Goal: Information Seeking & Learning: Learn about a topic

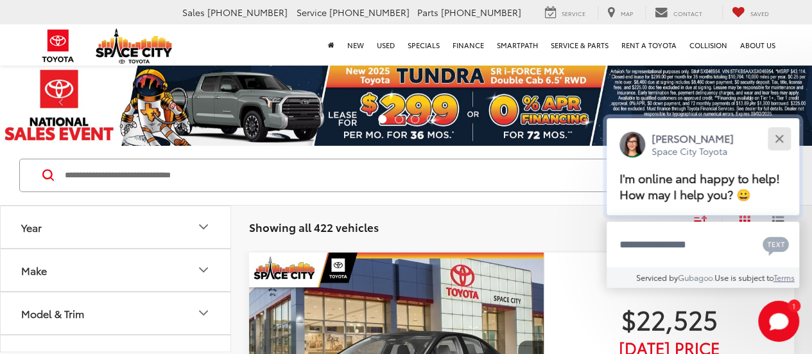
click at [787, 137] on button "Close" at bounding box center [779, 139] width 28 height 28
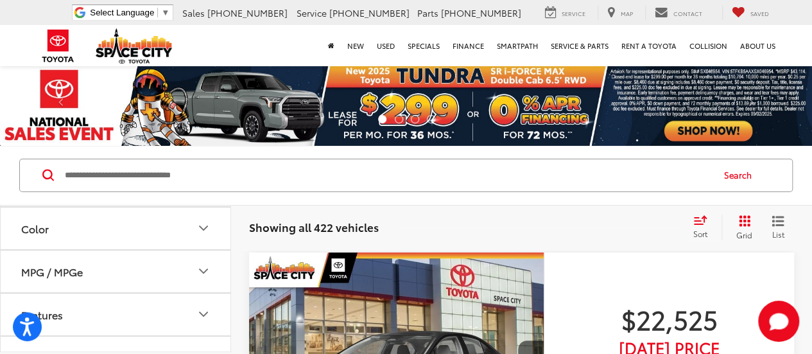
click at [188, 110] on img at bounding box center [406, 105] width 812 height 82
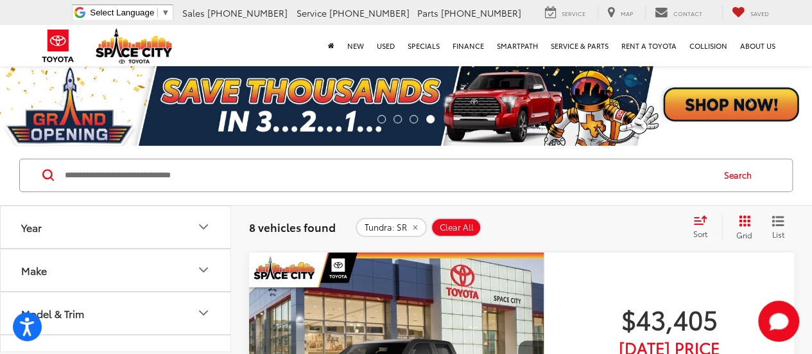
click at [211, 223] on button "Year" at bounding box center [116, 227] width 231 height 42
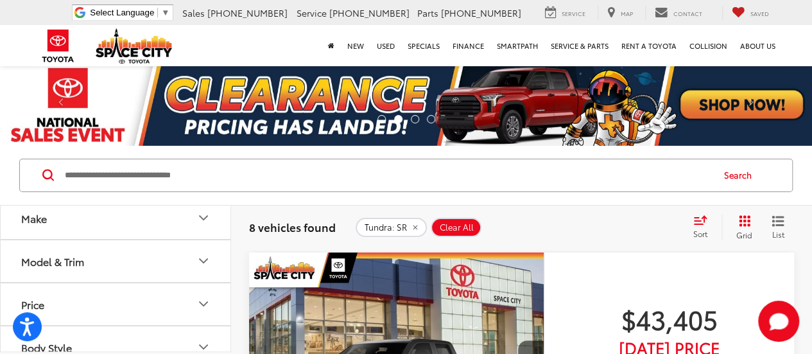
scroll to position [128, 0]
click at [105, 178] on input "Search by Make, Model, or Keyword" at bounding box center [388, 175] width 648 height 31
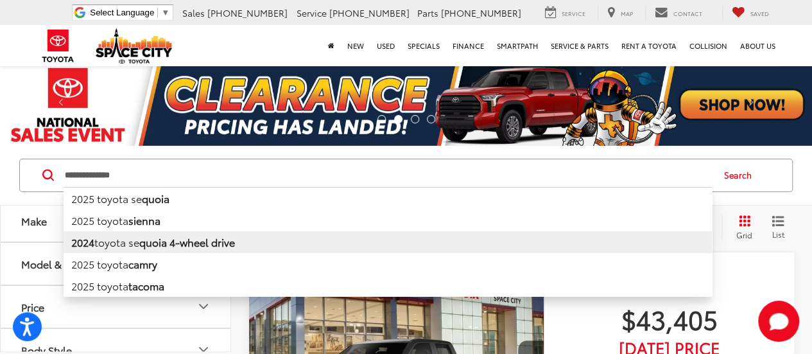
click at [144, 247] on b "quoia 4-wheel drive" at bounding box center [187, 241] width 96 height 15
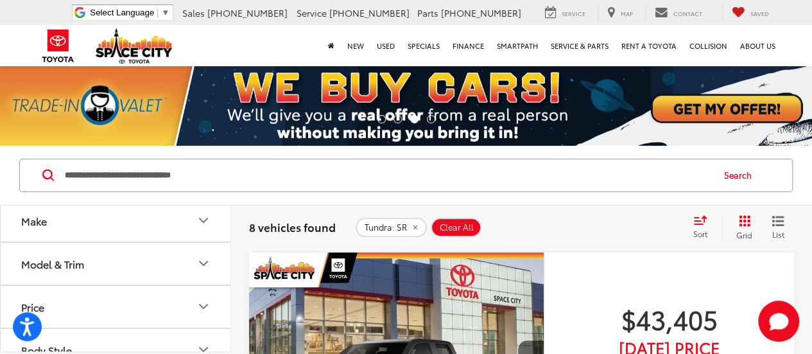
scroll to position [6, 0]
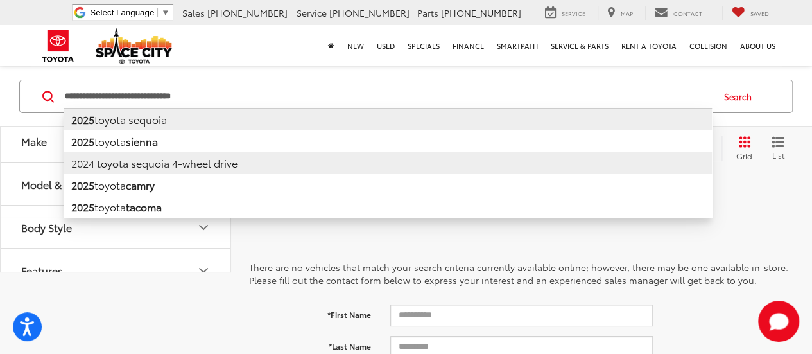
drag, startPoint x: 245, startPoint y: 107, endPoint x: 167, endPoint y: 111, distance: 78.4
click at [167, 111] on div "**********" at bounding box center [388, 96] width 648 height 31
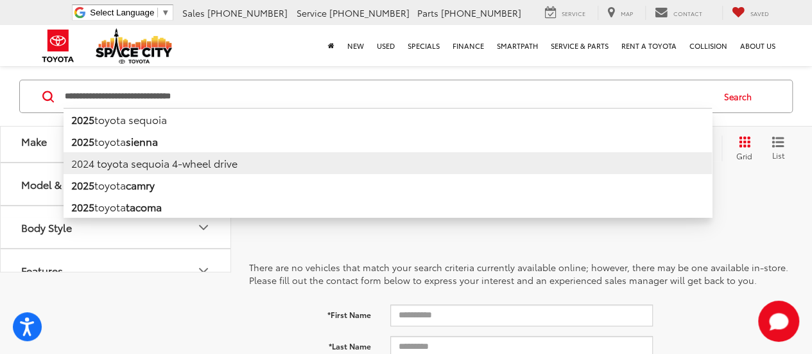
click at [224, 99] on input "**********" at bounding box center [388, 96] width 648 height 31
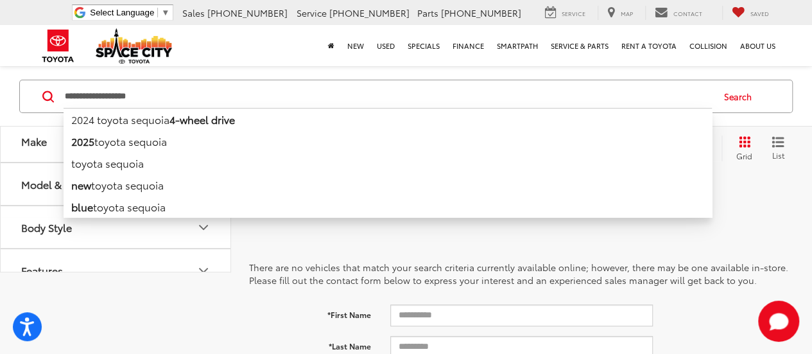
click at [82, 99] on input "**********" at bounding box center [388, 96] width 648 height 31
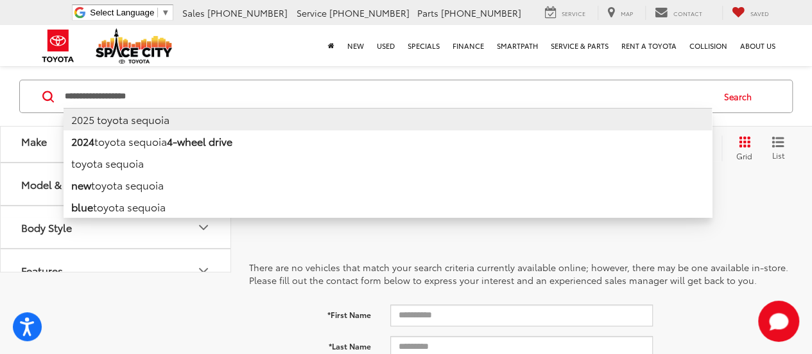
type input "**********"
click at [143, 128] on li "2025 toyota sequoia" at bounding box center [388, 119] width 648 height 22
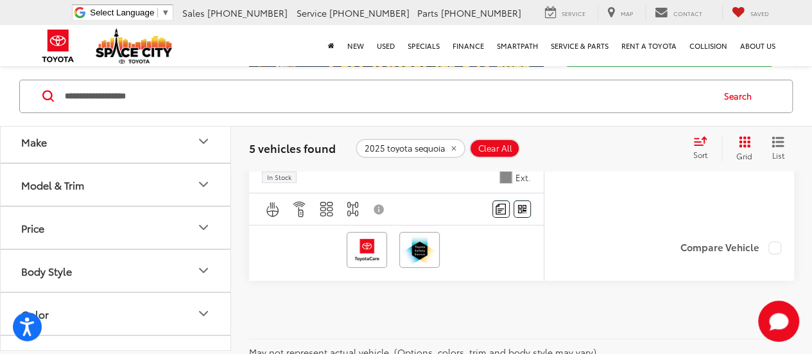
scroll to position [2304, 0]
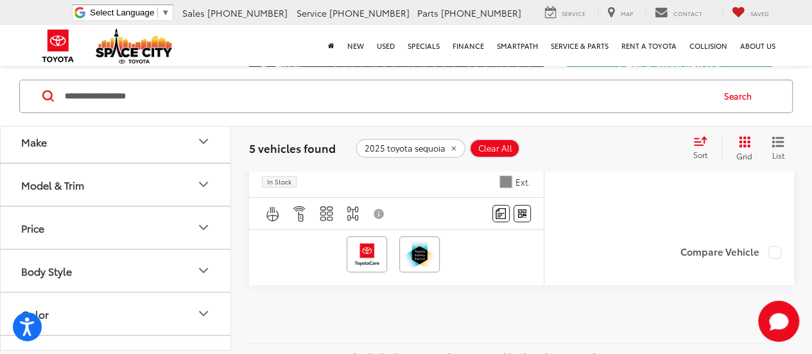
click at [209, 188] on icon "Model & Trim" at bounding box center [203, 184] width 15 height 15
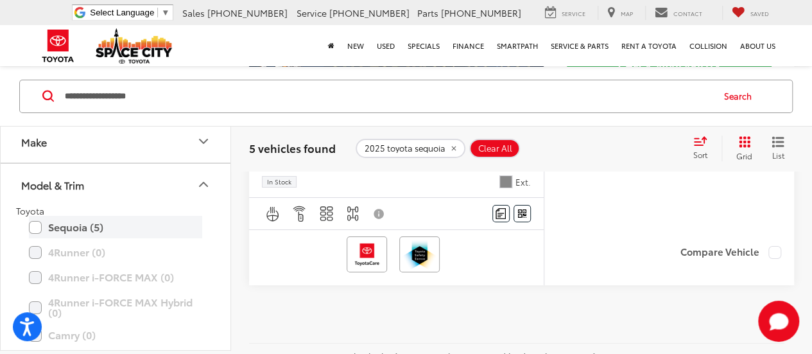
click at [41, 225] on label "Sequoia (5)" at bounding box center [115, 227] width 173 height 22
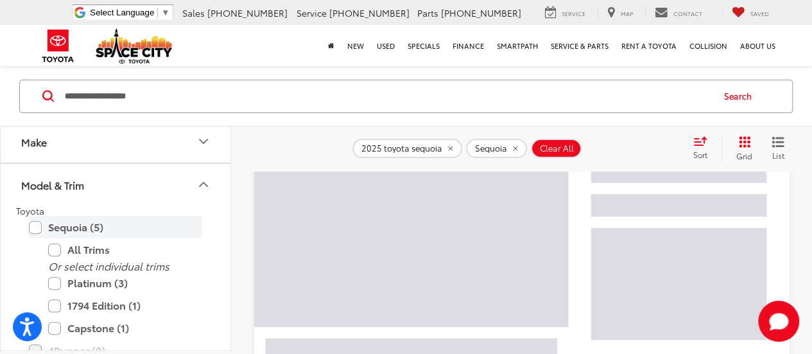
scroll to position [143, 0]
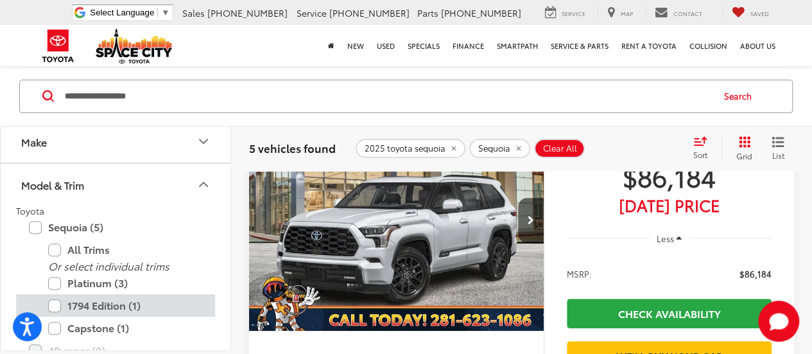
click at [55, 303] on label "1794 Edition (1)" at bounding box center [125, 305] width 154 height 22
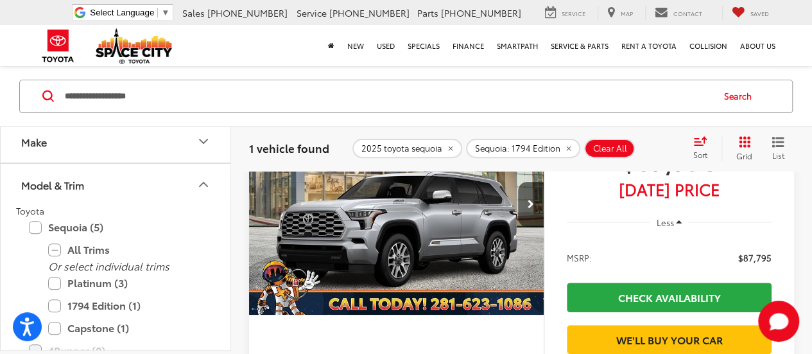
scroll to position [143, 0]
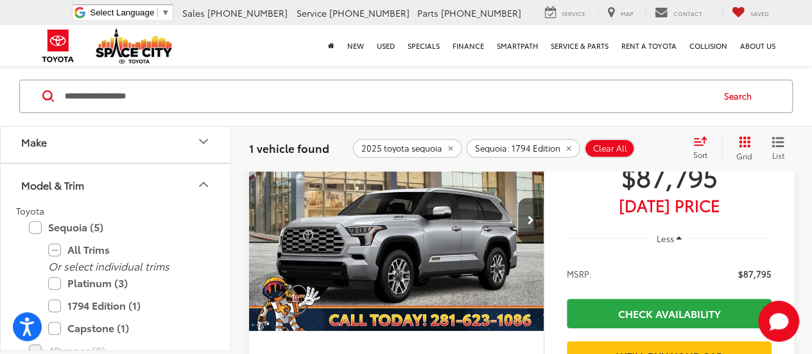
click at [440, 243] on img "2025 Toyota Sequoia 1794 Edition 0" at bounding box center [396, 221] width 297 height 222
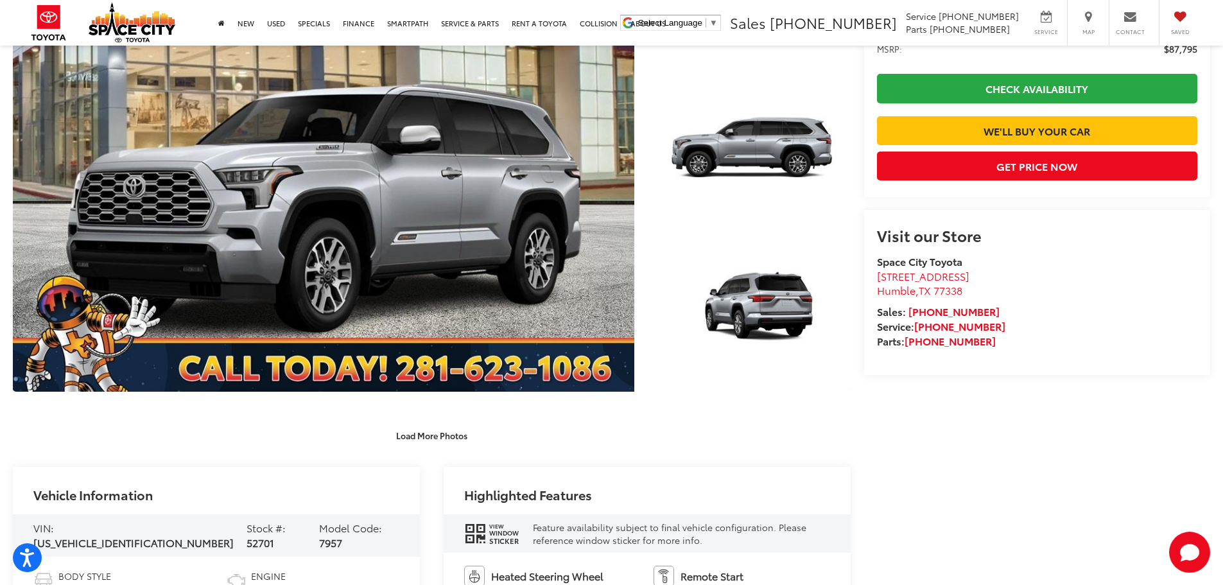
scroll to position [706, 0]
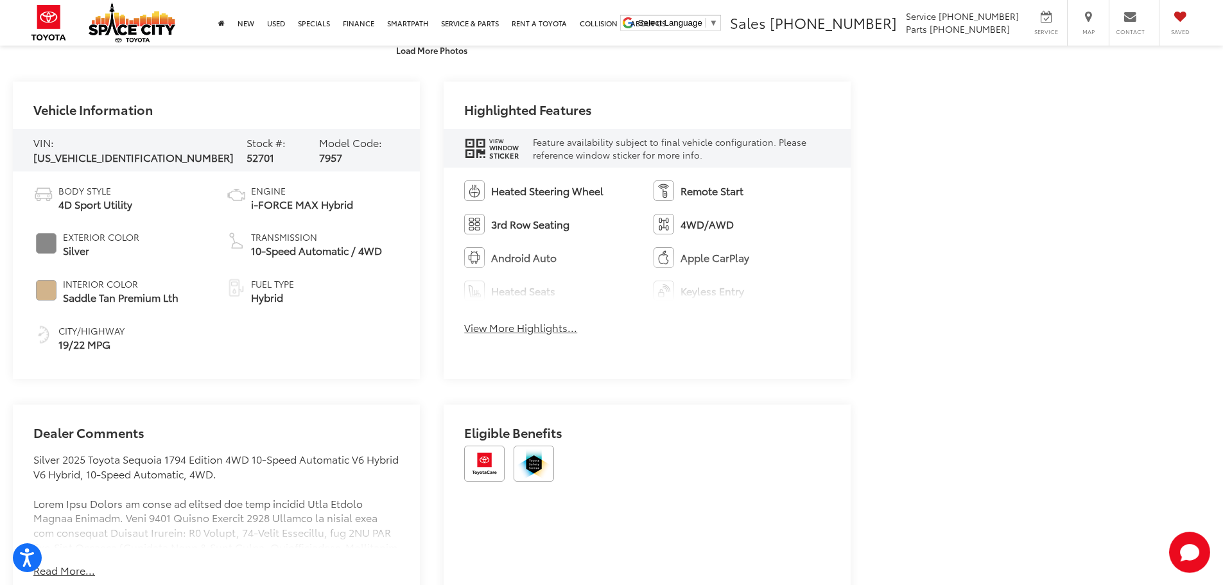
click at [488, 324] on button "View More Highlights..." at bounding box center [520, 327] width 113 height 15
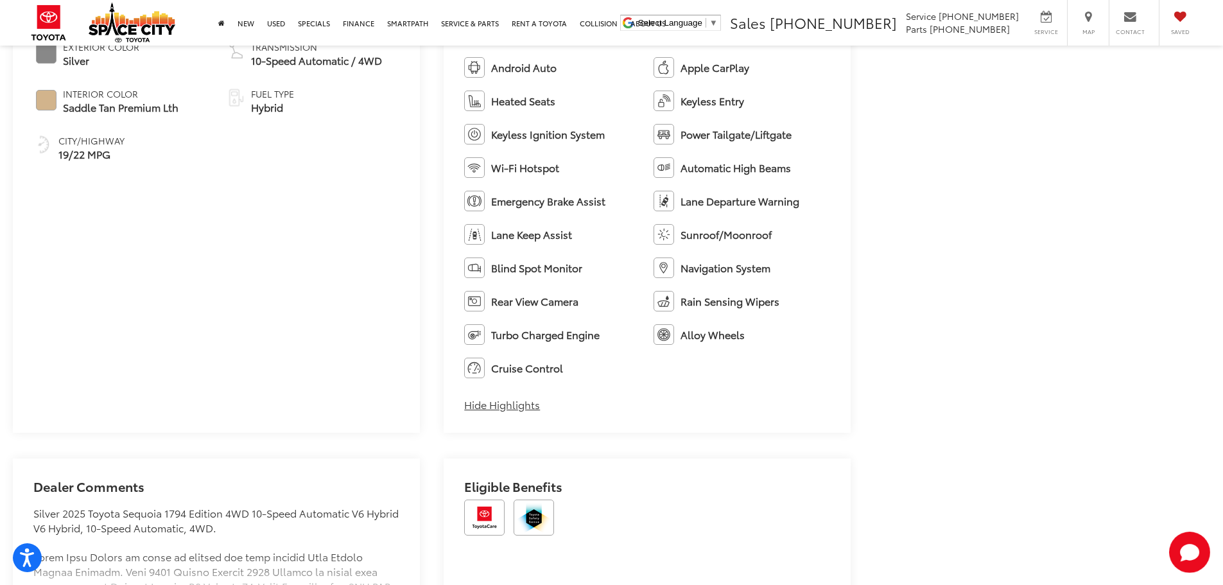
scroll to position [1155, 0]
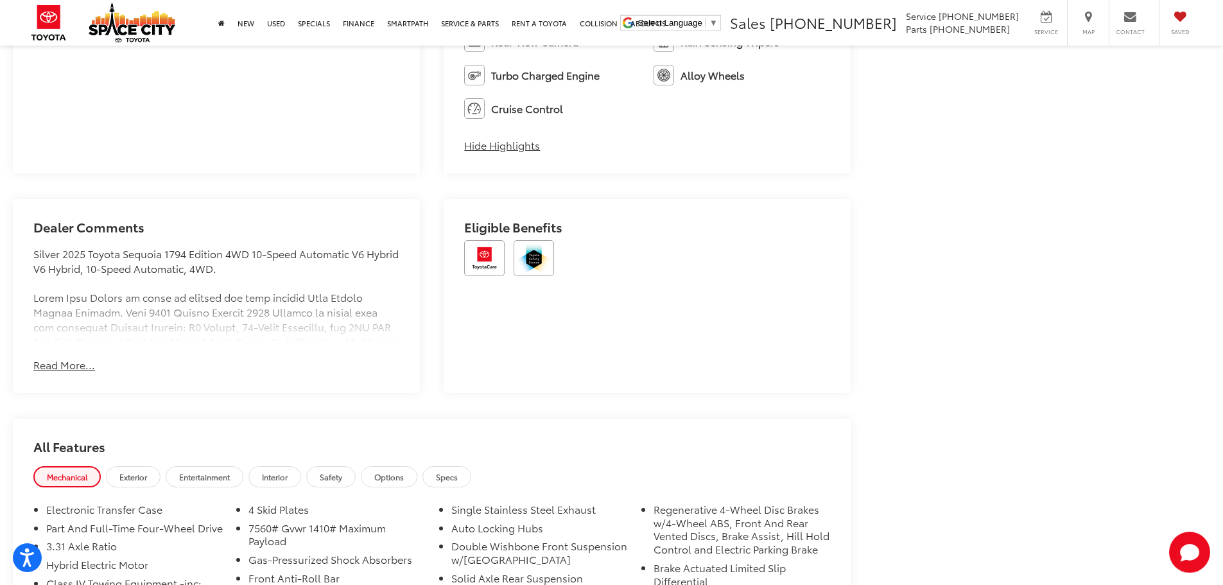
click at [60, 353] on button "Read More..." at bounding box center [64, 365] width 62 height 15
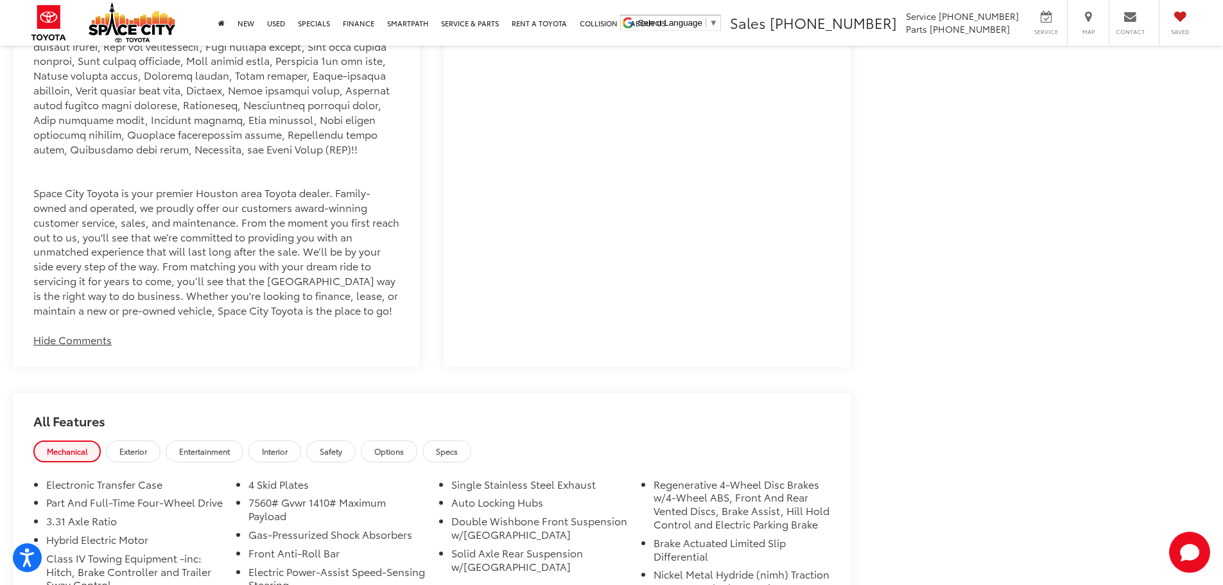
scroll to position [2054, 0]
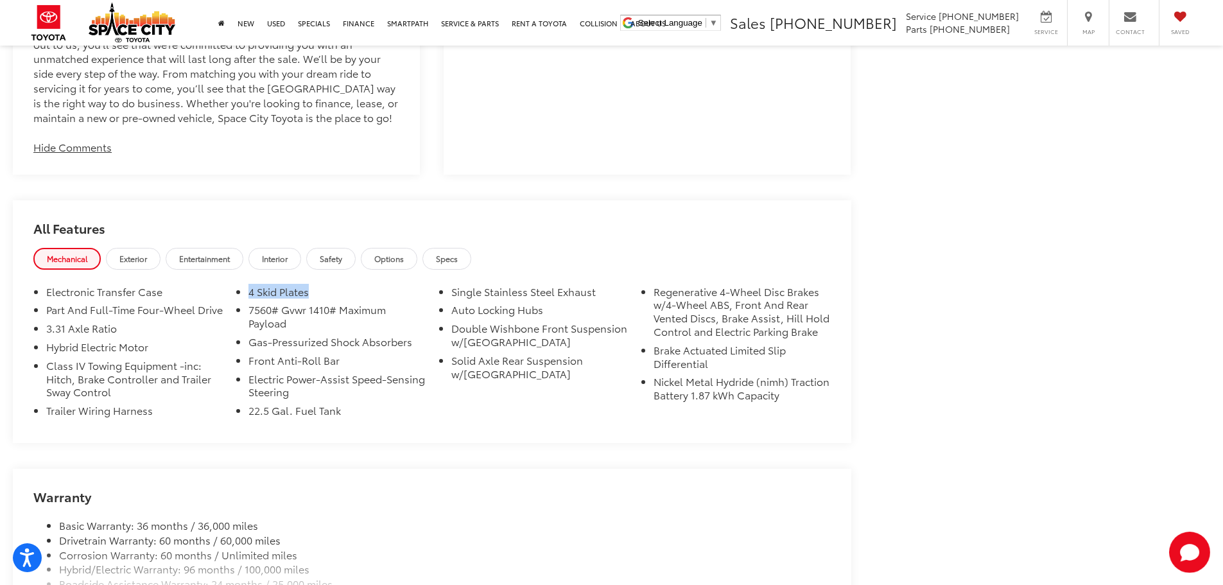
drag, startPoint x: 250, startPoint y: 294, endPoint x: 308, endPoint y: 288, distance: 58.7
click at [308, 288] on li "4 Skid Plates" at bounding box center [336, 294] width 177 height 19
copy li "4 Skid Plates"
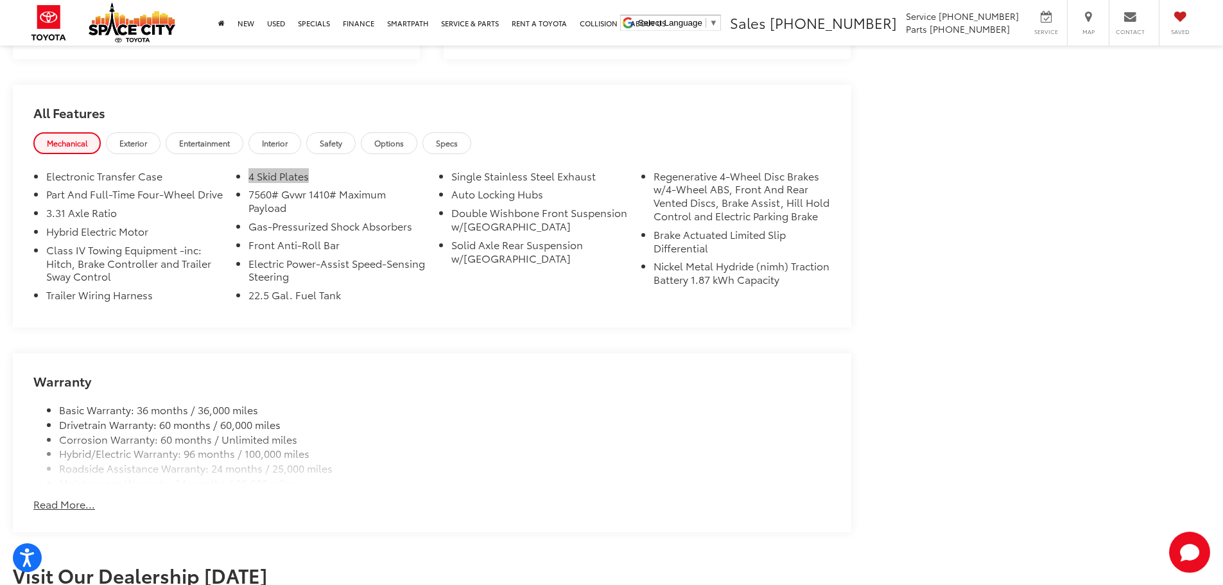
scroll to position [2247, 0]
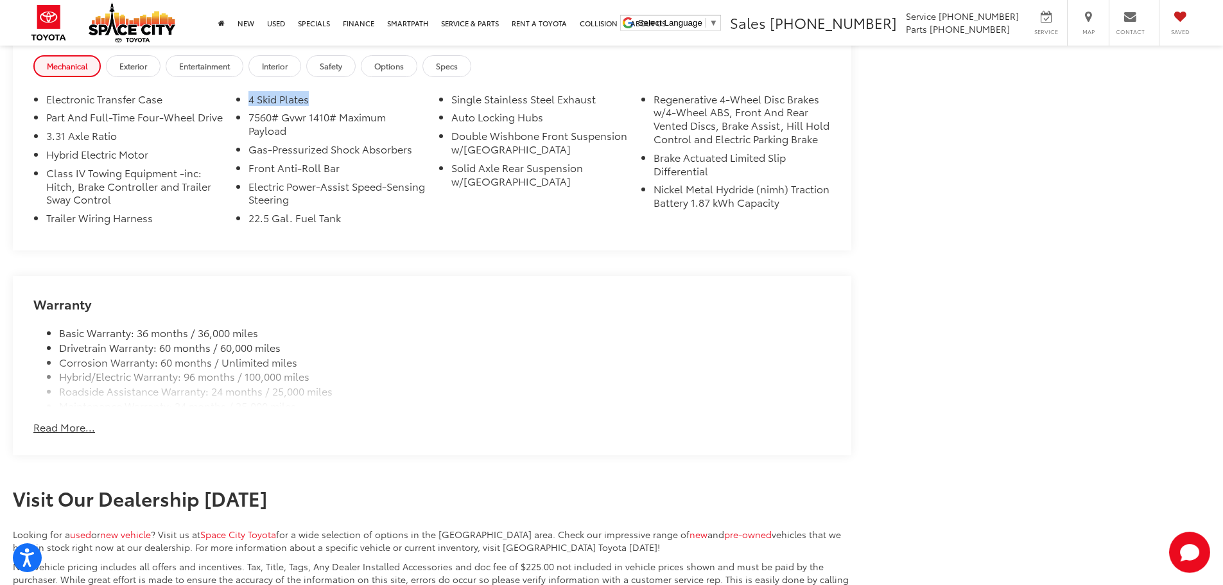
click at [87, 353] on button "Read More..." at bounding box center [64, 427] width 62 height 15
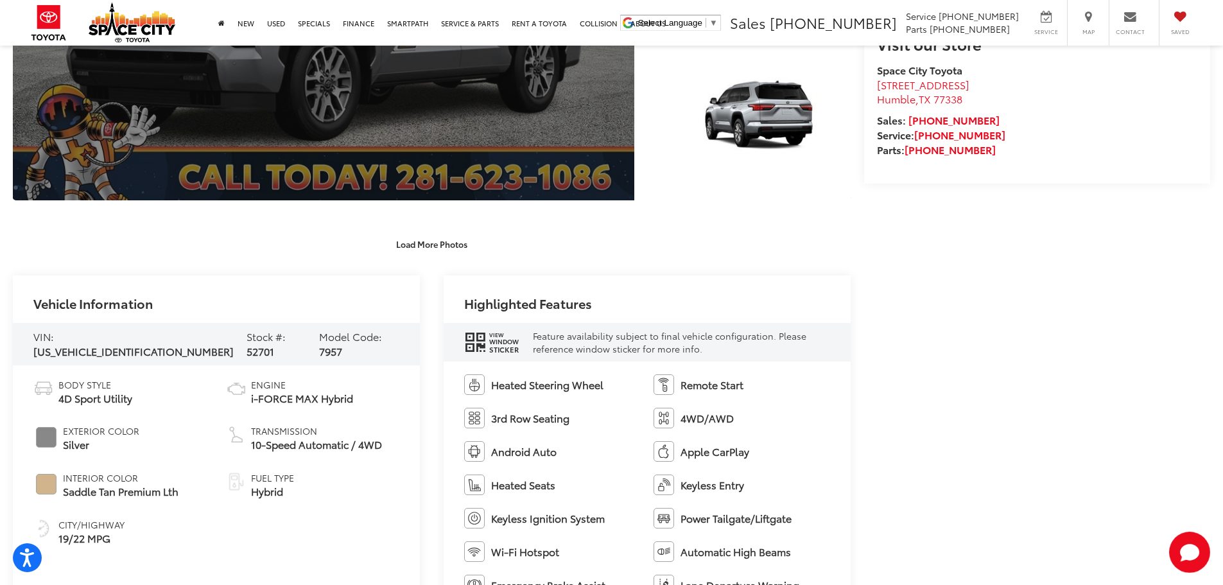
scroll to position [514, 0]
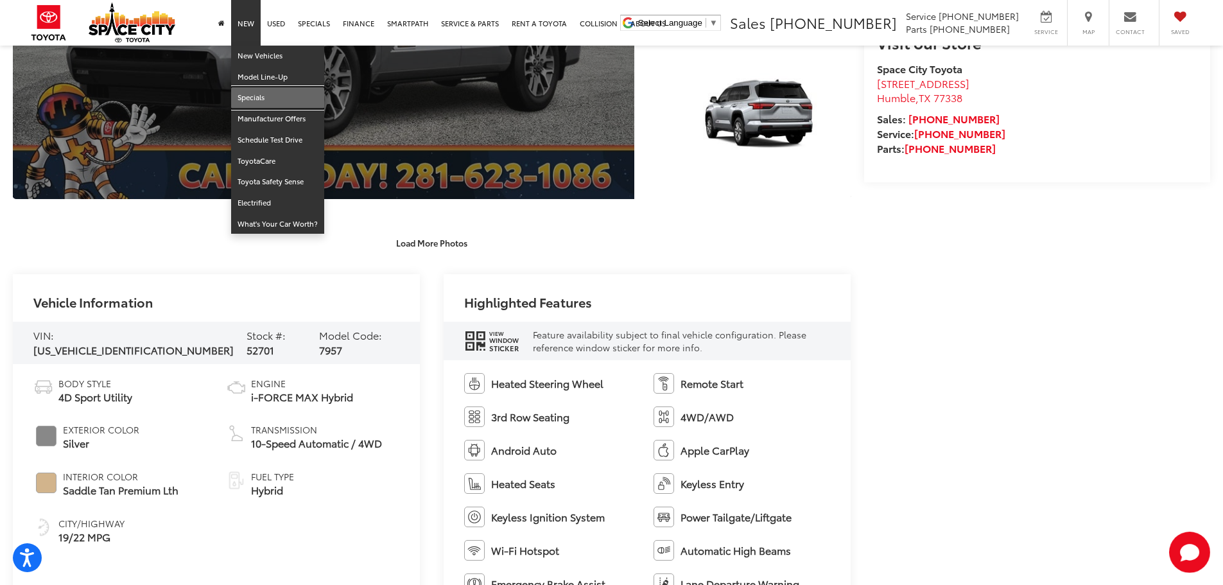
click at [258, 99] on link "Specials" at bounding box center [277, 97] width 93 height 21
